Goal: Contribute content: Add original content to the website for others to see

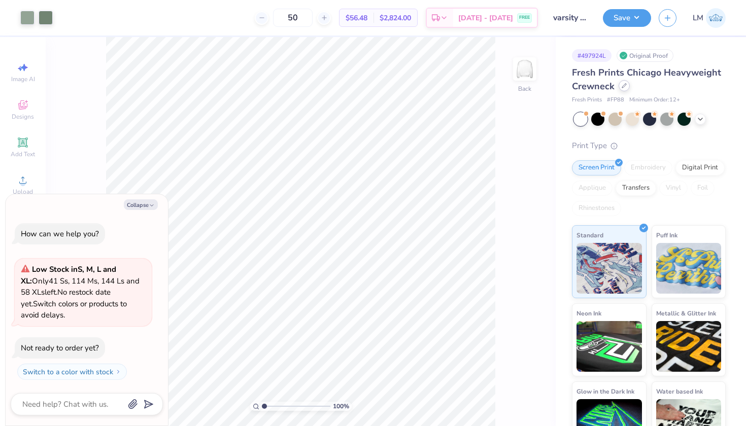
click at [622, 86] on icon at bounding box center [624, 85] width 5 height 5
type textarea "x"
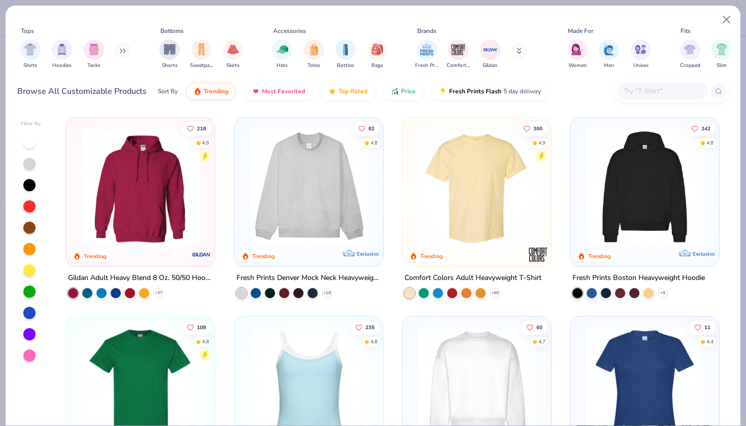
click at [640, 92] on input "text" at bounding box center [662, 91] width 78 height 12
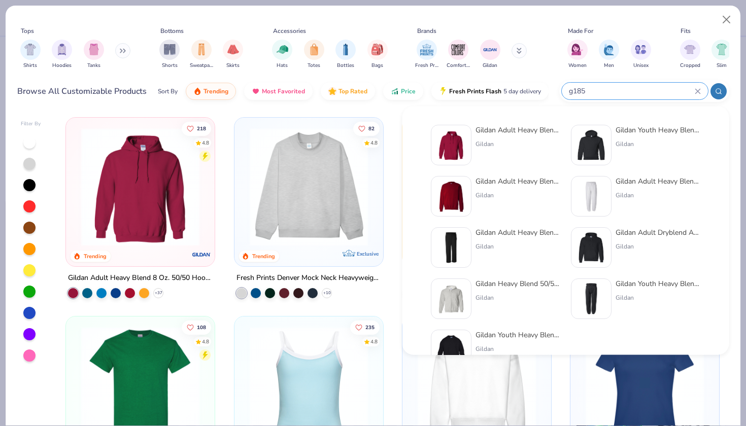
type input "g185"
click at [500, 185] on div "Gildan Adult Heavy Blend Adult 8 Oz. 50/50 Fleece Crew" at bounding box center [518, 181] width 85 height 11
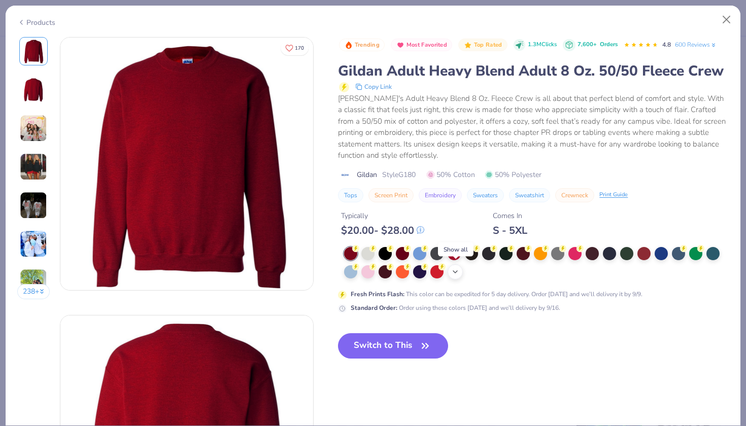
click at [455, 270] on icon at bounding box center [455, 272] width 8 height 8
click at [556, 270] on div at bounding box center [557, 270] width 13 height 13
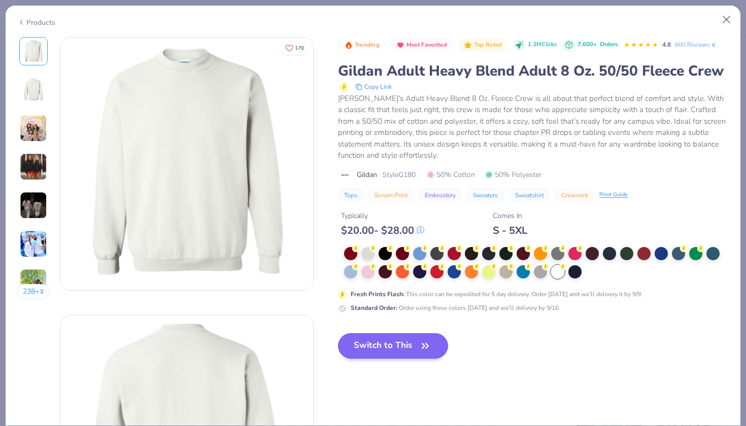
click at [375, 355] on button "Switch to This" at bounding box center [393, 346] width 110 height 25
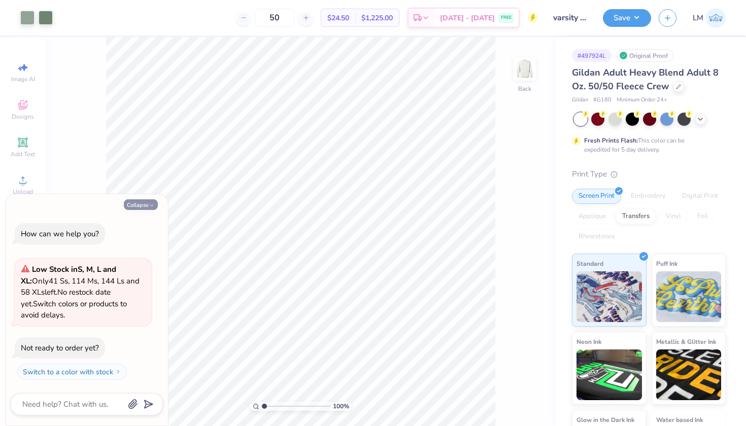
click at [148, 203] on button "Collapse" at bounding box center [141, 204] width 34 height 11
type textarea "x"
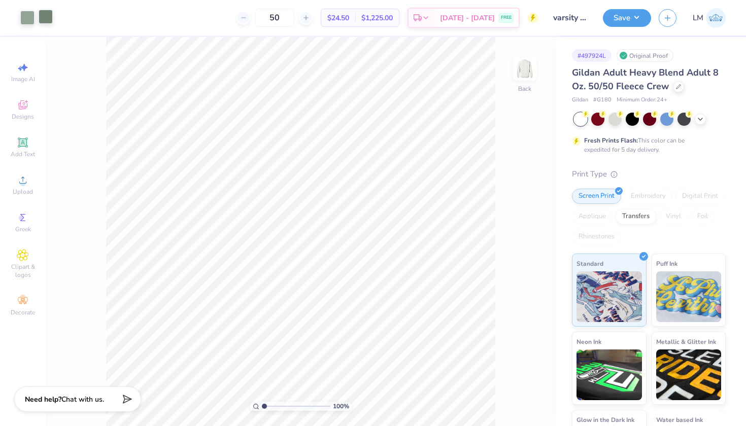
click at [49, 16] on div at bounding box center [46, 17] width 14 height 14
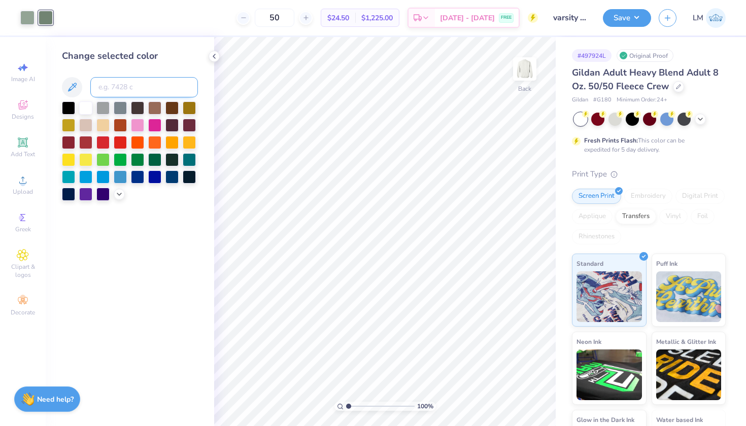
click at [113, 84] on input at bounding box center [144, 87] width 108 height 20
type input "5635"
click at [215, 54] on polyline at bounding box center [214, 56] width 2 height 4
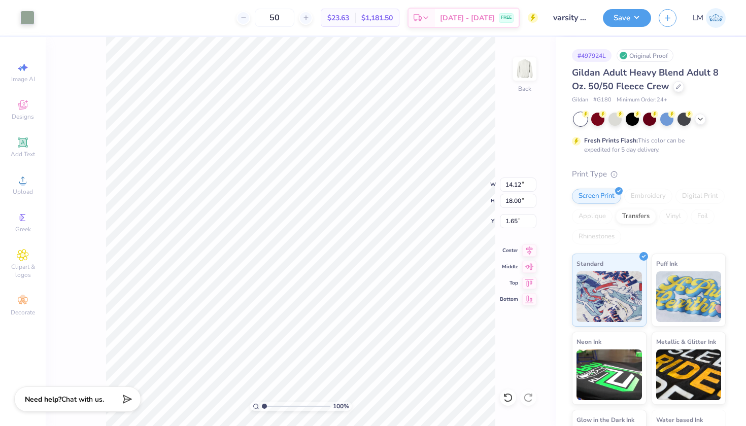
type input "3.00"
type input "1.03"
type input "0.50"
type input "19.69"
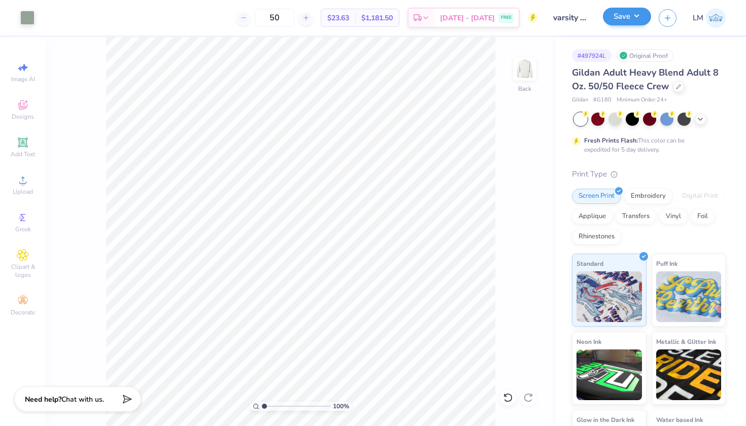
click at [640, 20] on button "Save" at bounding box center [627, 17] width 48 height 18
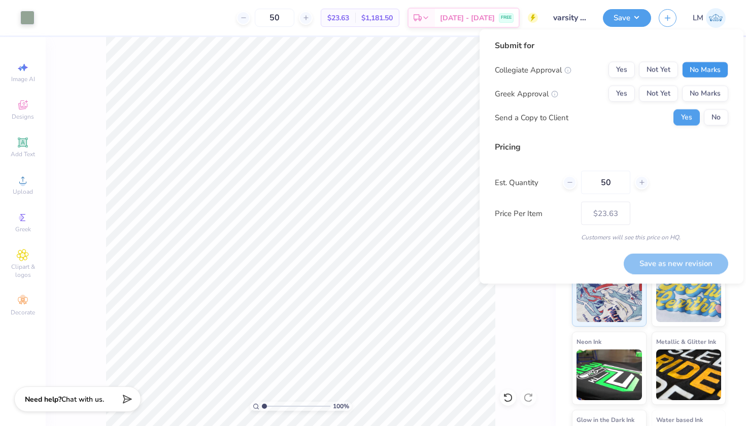
click at [699, 64] on button "No Marks" at bounding box center [705, 70] width 46 height 16
click at [653, 97] on button "Not Yet" at bounding box center [658, 94] width 39 height 16
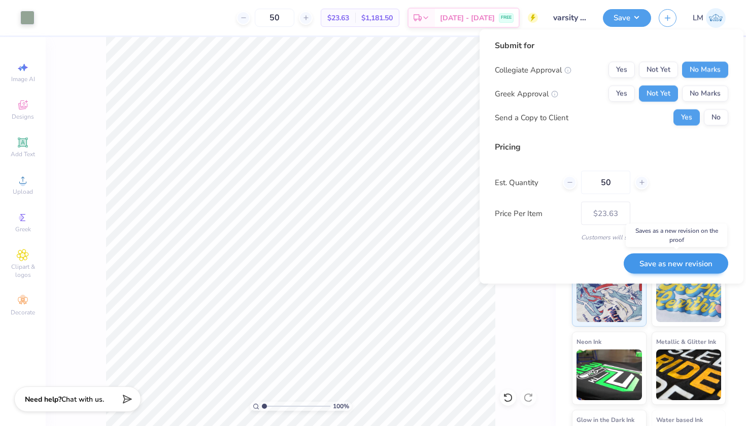
click at [684, 259] on button "Save as new revision" at bounding box center [676, 263] width 105 height 21
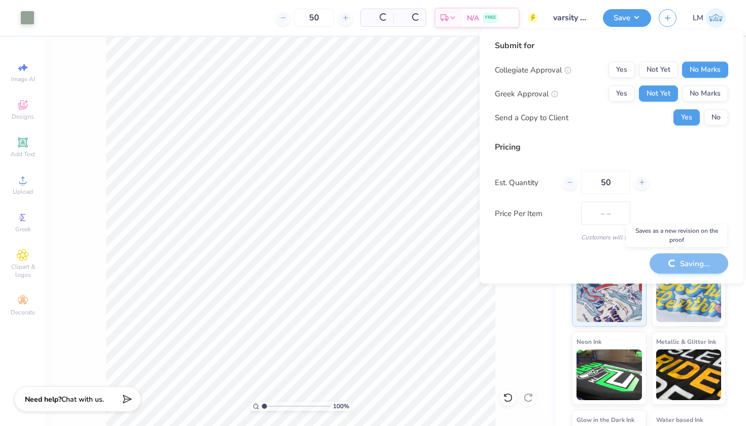
type input "$23.63"
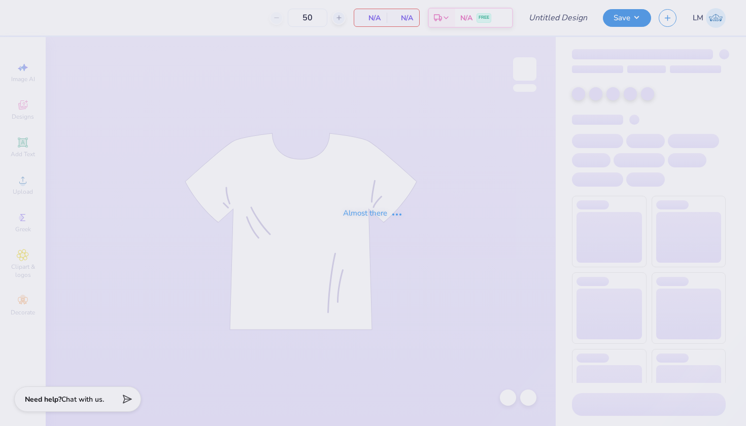
type input "varsity mock neck"
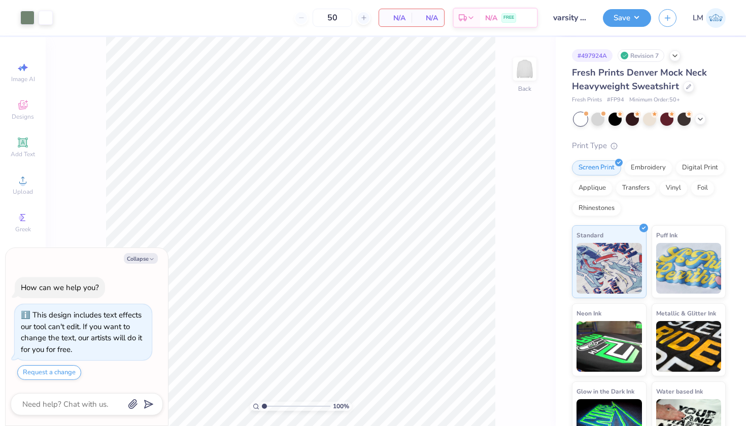
scroll to position [25, 0]
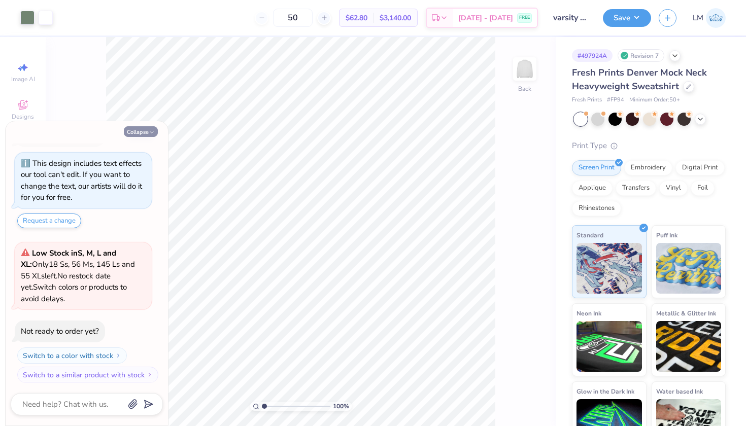
click at [142, 133] on button "Collapse" at bounding box center [141, 131] width 34 height 11
type textarea "x"
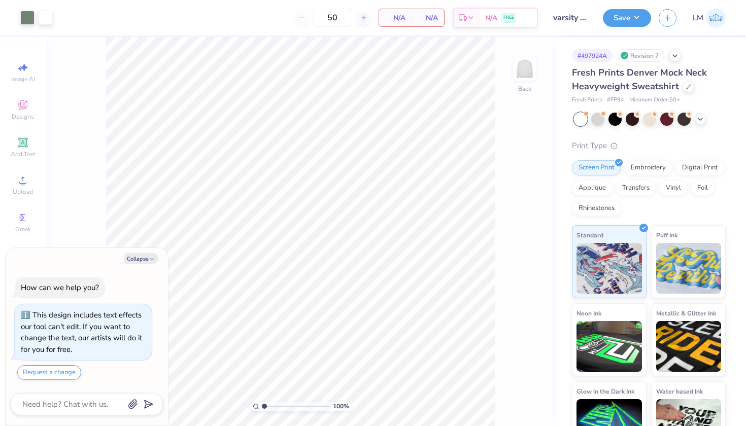
scroll to position [25, 0]
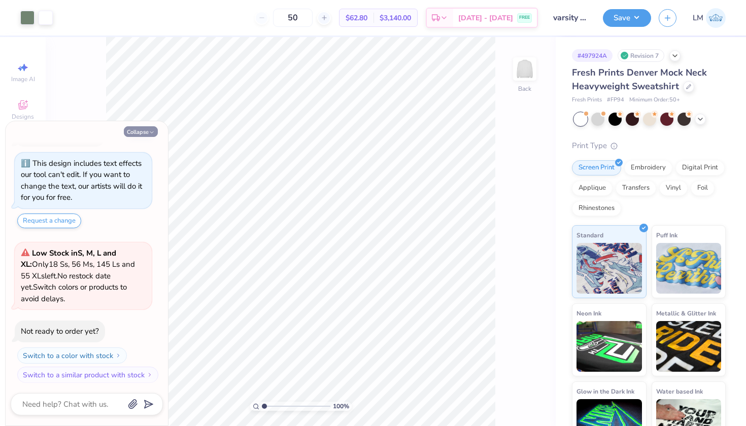
click at [145, 131] on button "Collapse" at bounding box center [141, 131] width 34 height 11
type textarea "x"
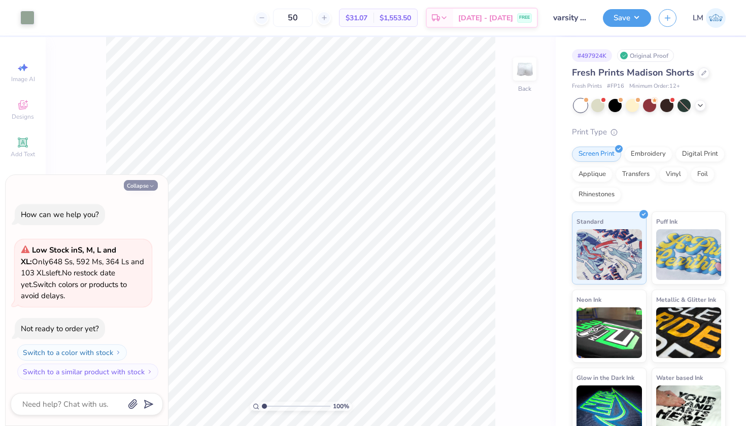
click at [139, 186] on button "Collapse" at bounding box center [141, 185] width 34 height 11
type textarea "x"
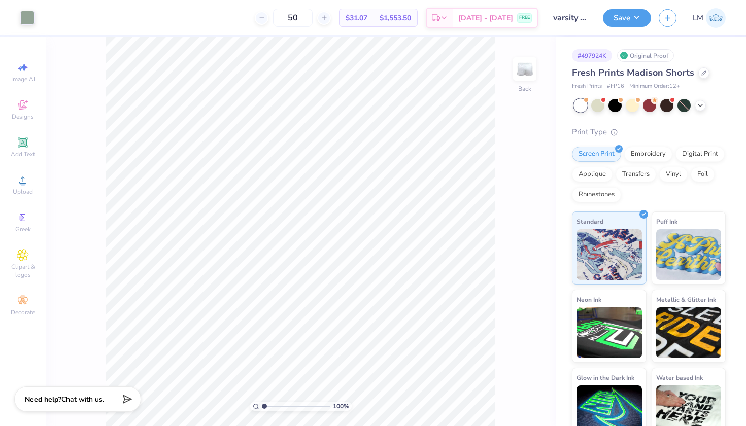
click at [18, 18] on div "Art colors" at bounding box center [17, 18] width 35 height 36
click at [26, 19] on div at bounding box center [27, 17] width 14 height 14
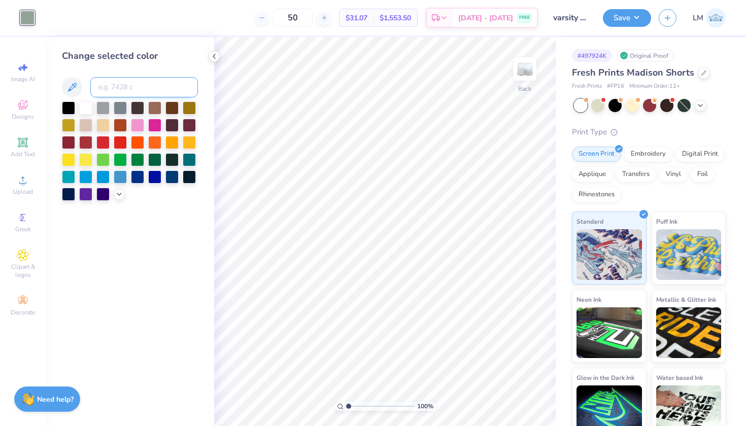
click at [119, 81] on input at bounding box center [144, 87] width 108 height 20
type input "5625"
click at [214, 54] on icon at bounding box center [214, 56] width 8 height 8
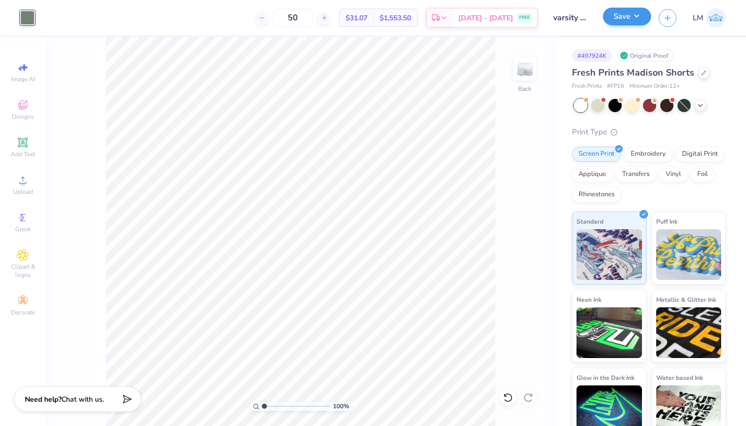
click at [630, 13] on button "Save" at bounding box center [627, 17] width 48 height 18
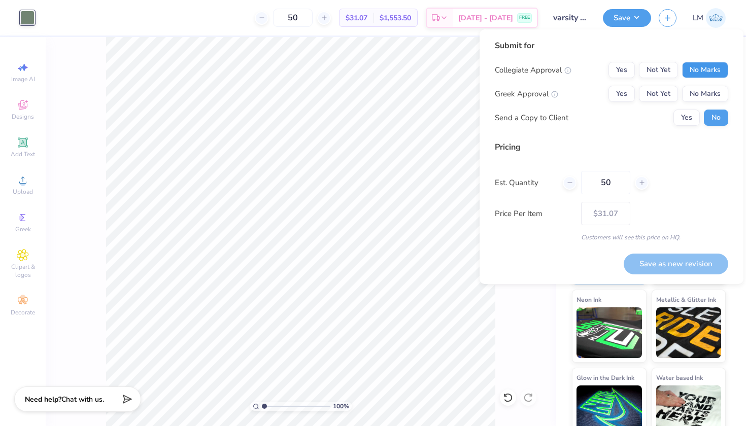
click at [711, 64] on button "No Marks" at bounding box center [705, 70] width 46 height 16
click at [657, 99] on button "Not Yet" at bounding box center [658, 94] width 39 height 16
click at [679, 261] on button "Save as new revision" at bounding box center [676, 264] width 105 height 21
type input "$31.07"
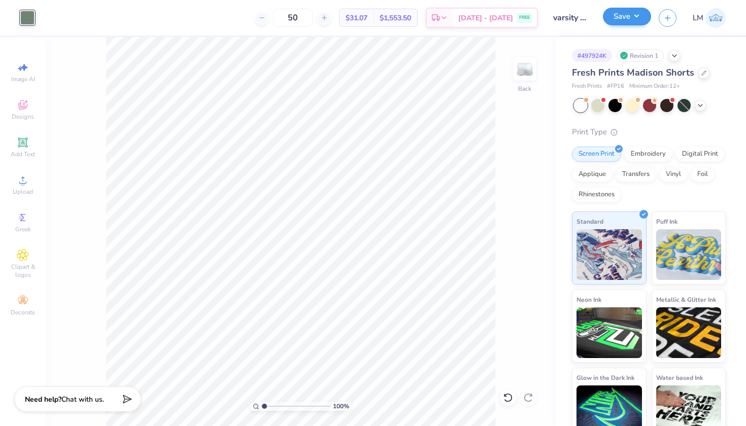
click at [630, 15] on button "Save" at bounding box center [627, 17] width 48 height 18
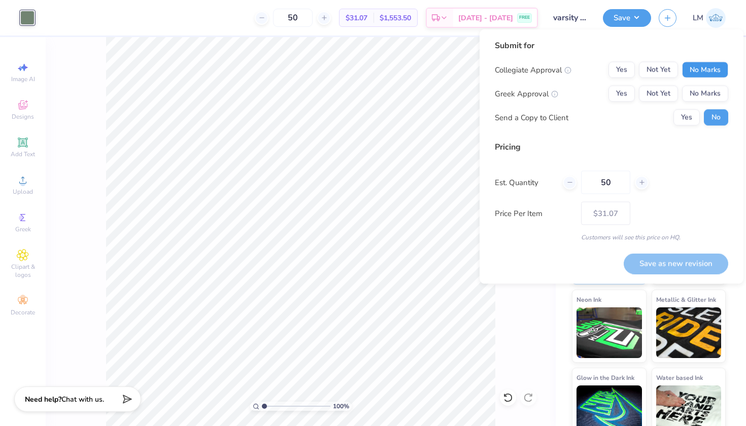
click at [702, 69] on button "No Marks" at bounding box center [705, 70] width 46 height 16
click at [662, 92] on button "Not Yet" at bounding box center [658, 94] width 39 height 16
click at [686, 270] on button "Save as new revision" at bounding box center [676, 263] width 105 height 21
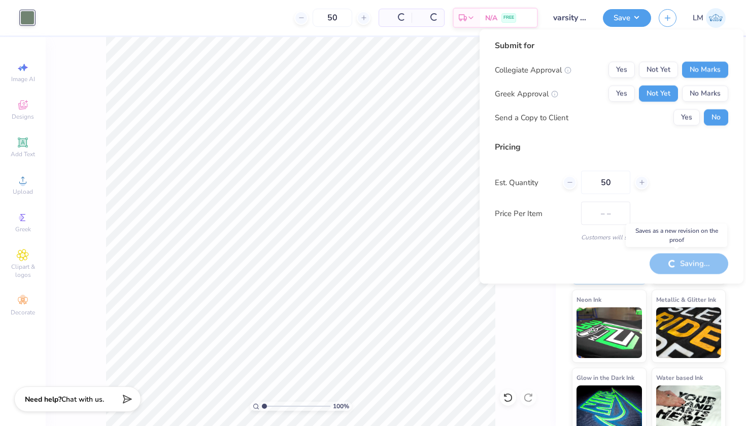
type input "$31.07"
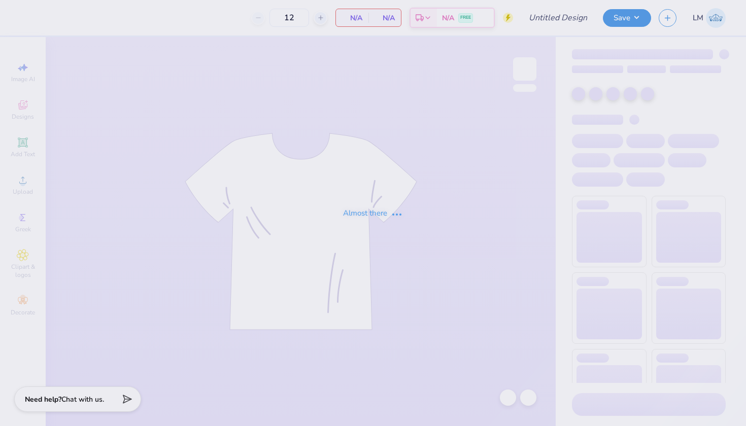
type input "50"
type input "varsity mock neck"
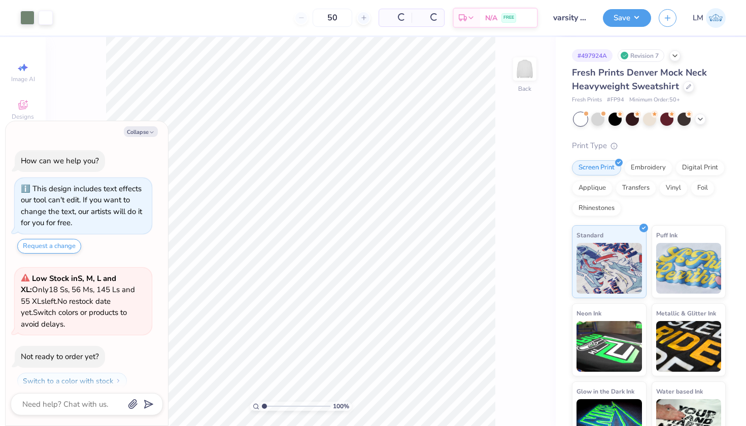
scroll to position [25, 0]
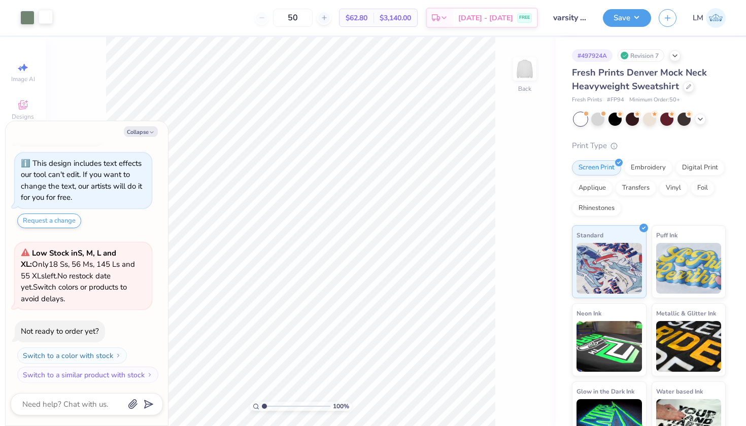
click at [47, 18] on div at bounding box center [46, 17] width 14 height 14
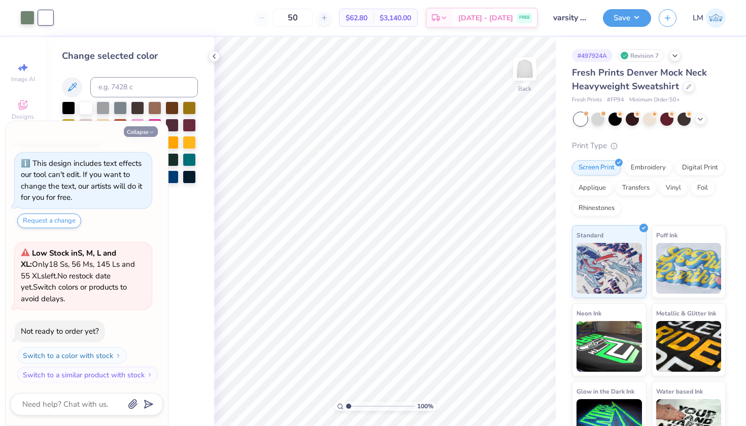
click at [150, 129] on icon "button" at bounding box center [152, 132] width 6 height 6
type textarea "x"
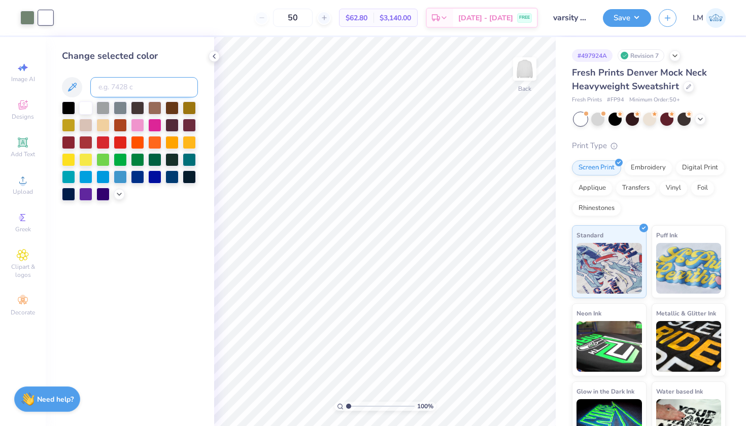
click at [123, 92] on input at bounding box center [144, 87] width 108 height 20
type input "5625"
click at [510, 398] on icon at bounding box center [508, 398] width 10 height 10
click at [217, 55] on icon at bounding box center [214, 56] width 8 height 8
